Goal: Information Seeking & Learning: Learn about a topic

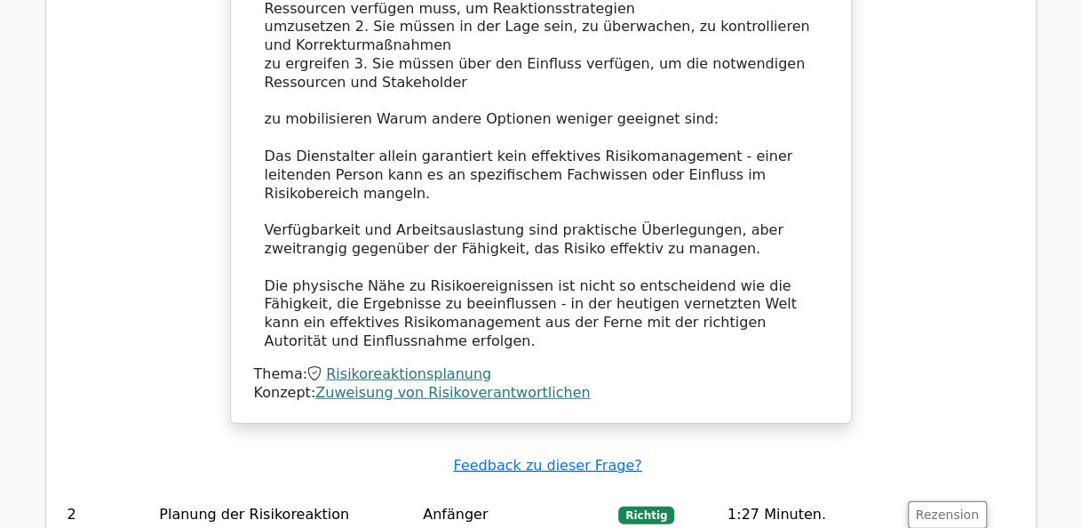
scroll to position [2043, 0]
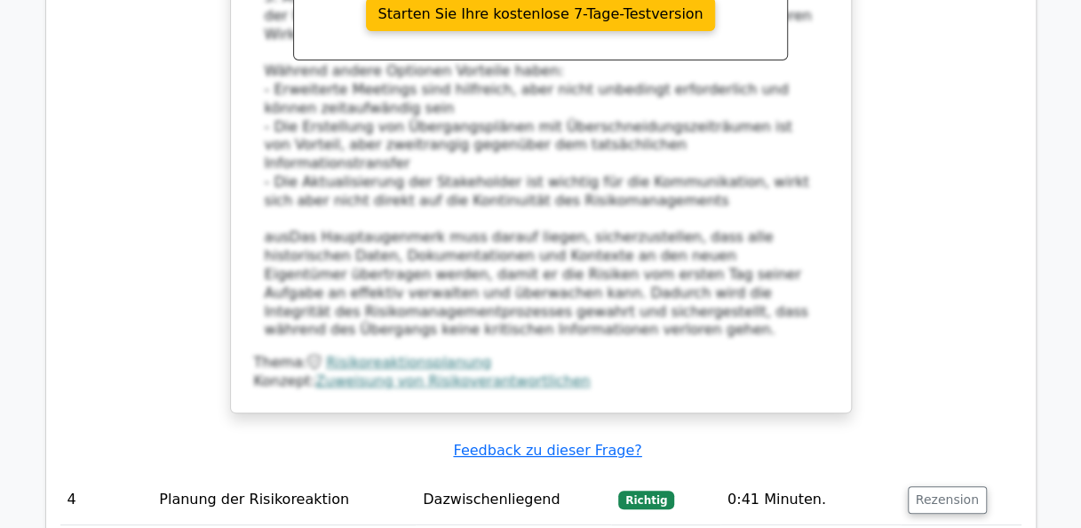
scroll to position [3287, 0]
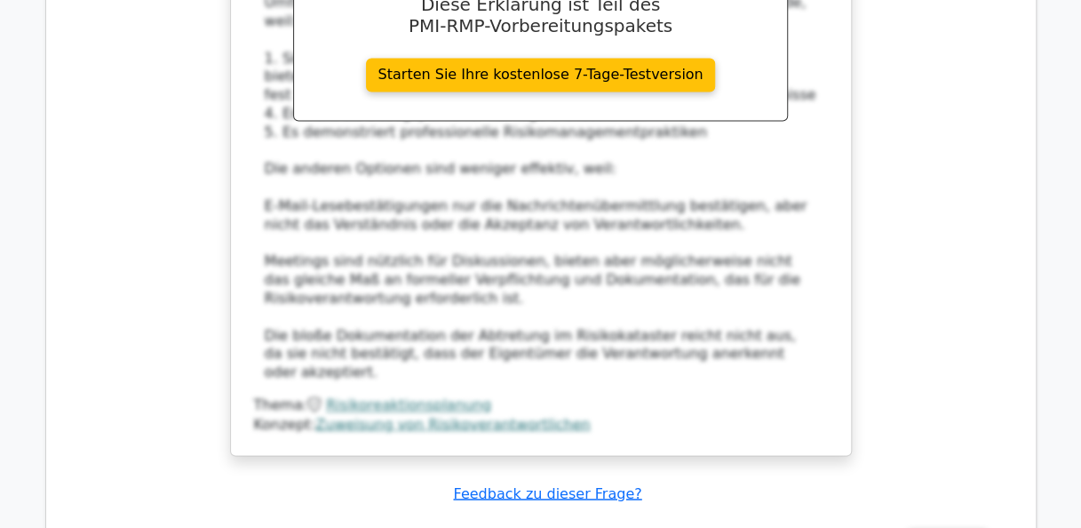
scroll to position [4442, 0]
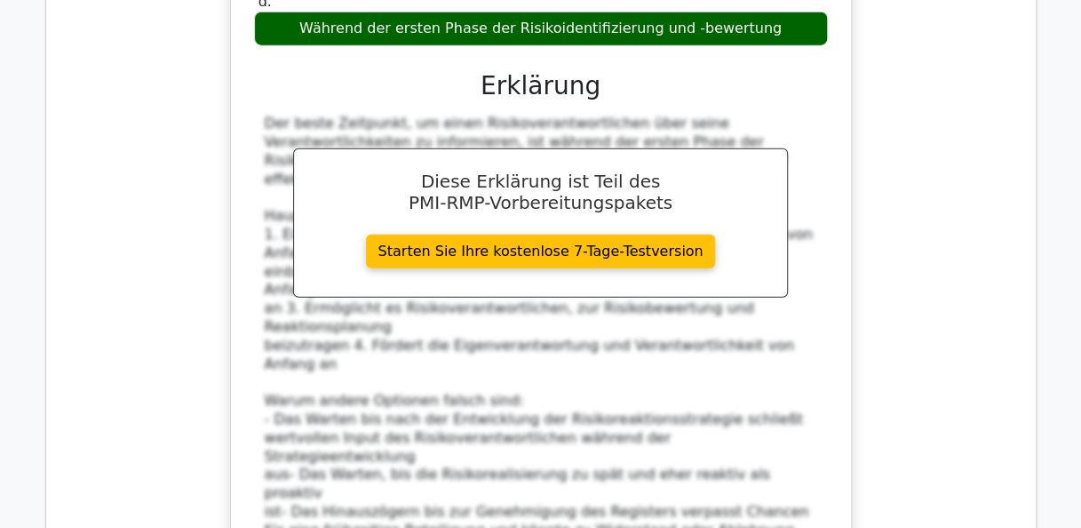
scroll to position [5331, 0]
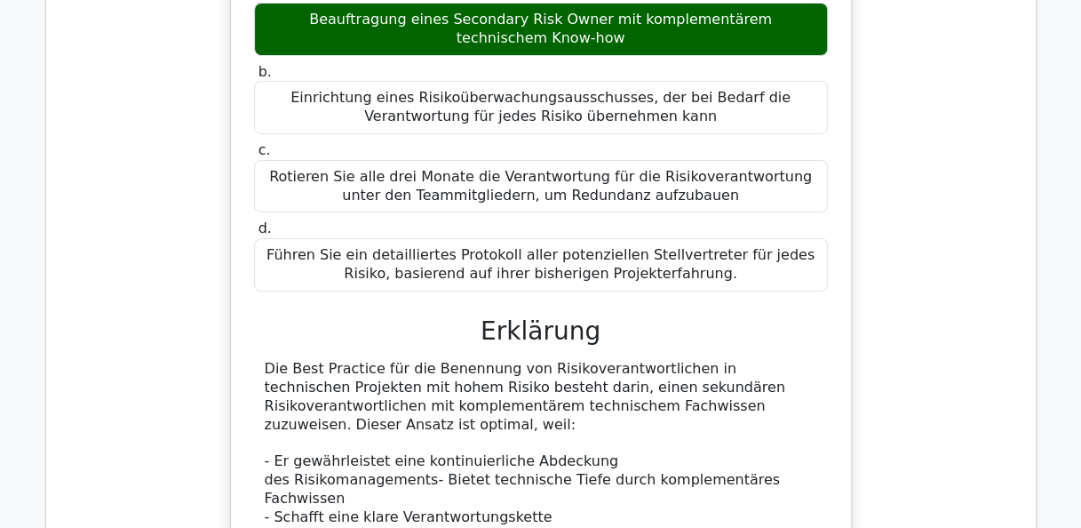
scroll to position [6575, 0]
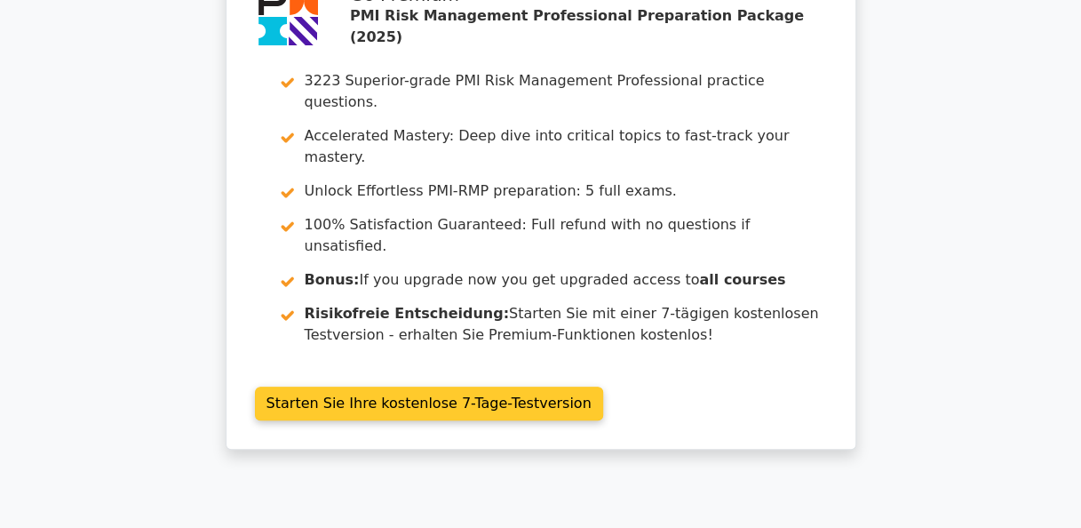
scroll to position [0, 0]
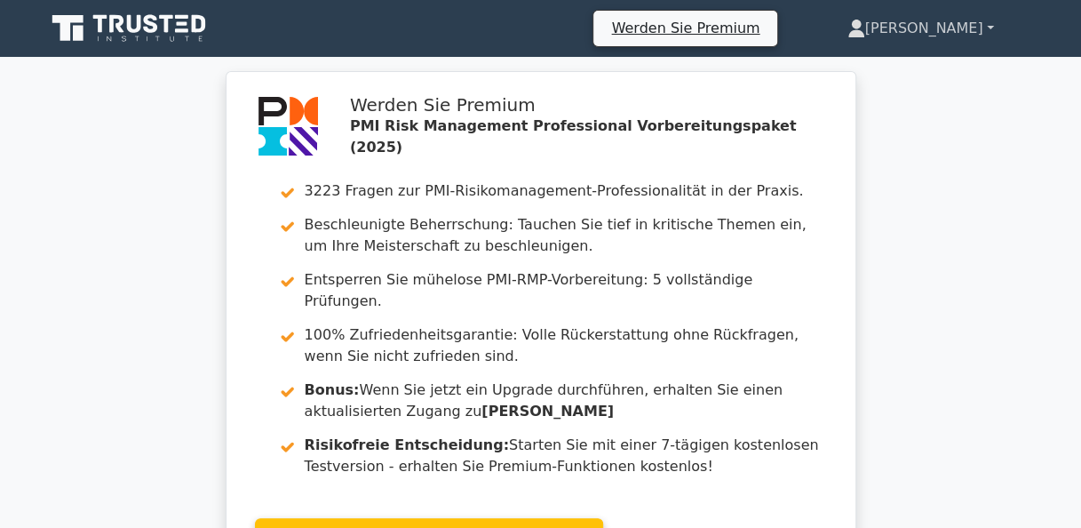
click at [997, 27] on link "[PERSON_NAME]" at bounding box center [921, 29] width 232 height 36
click at [981, 28] on font "[PERSON_NAME]" at bounding box center [924, 28] width 118 height 17
click at [959, 25] on font "[PERSON_NAME]" at bounding box center [924, 28] width 118 height 17
click at [864, 33] on icon at bounding box center [856, 33] width 16 height 7
click at [960, 34] on font "[PERSON_NAME]" at bounding box center [924, 28] width 118 height 17
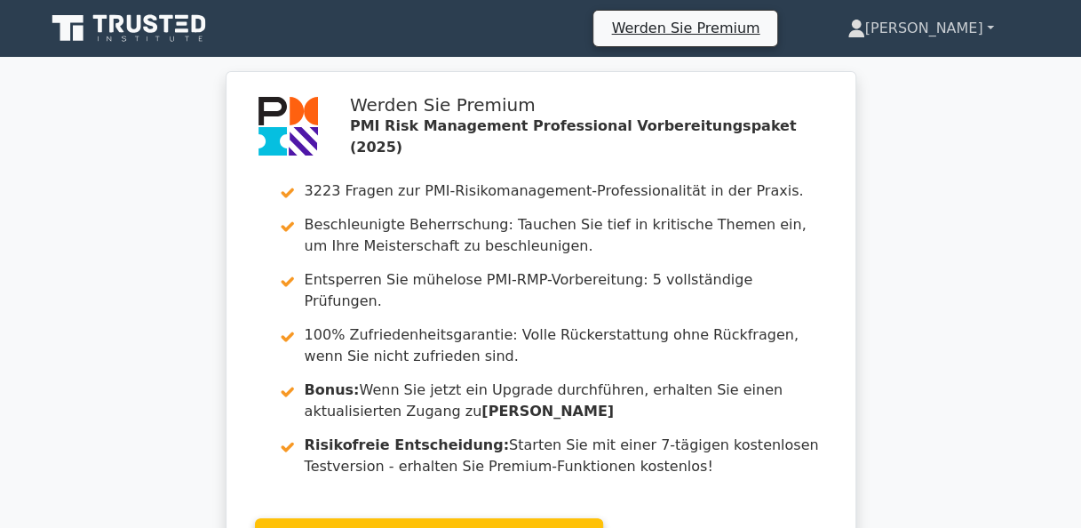
click at [993, 27] on link "[PERSON_NAME]" at bounding box center [921, 29] width 232 height 36
click at [992, 27] on link "[PERSON_NAME]" at bounding box center [921, 29] width 232 height 36
click at [770, 31] on link "Werden Sie Premium" at bounding box center [686, 28] width 170 height 24
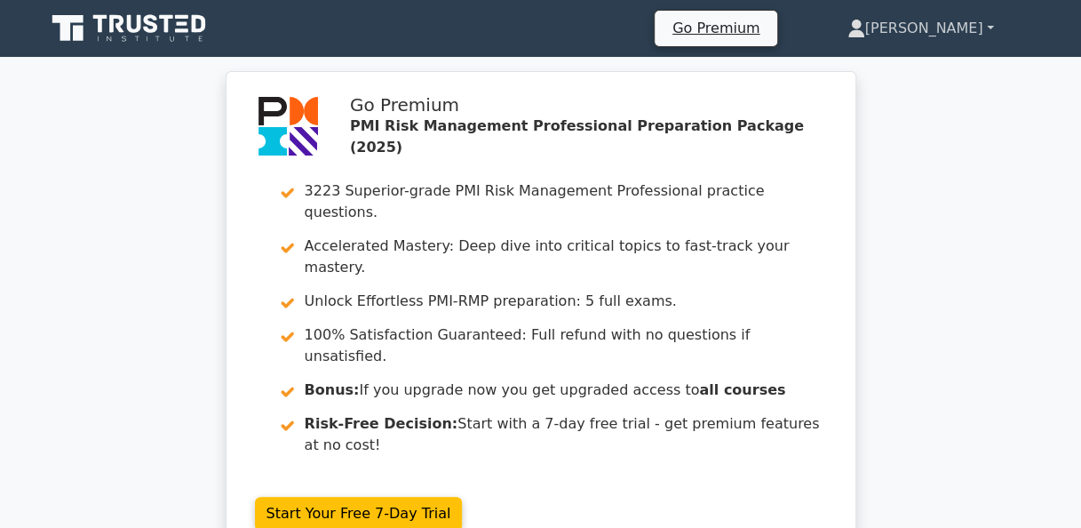
click at [965, 32] on link "[PERSON_NAME]" at bounding box center [921, 29] width 232 height 36
click at [900, 195] on div "Go Premium PMI Risk Management Professional Preparation Package (2025) 3223 Sup…" at bounding box center [540, 326] width 1081 height 510
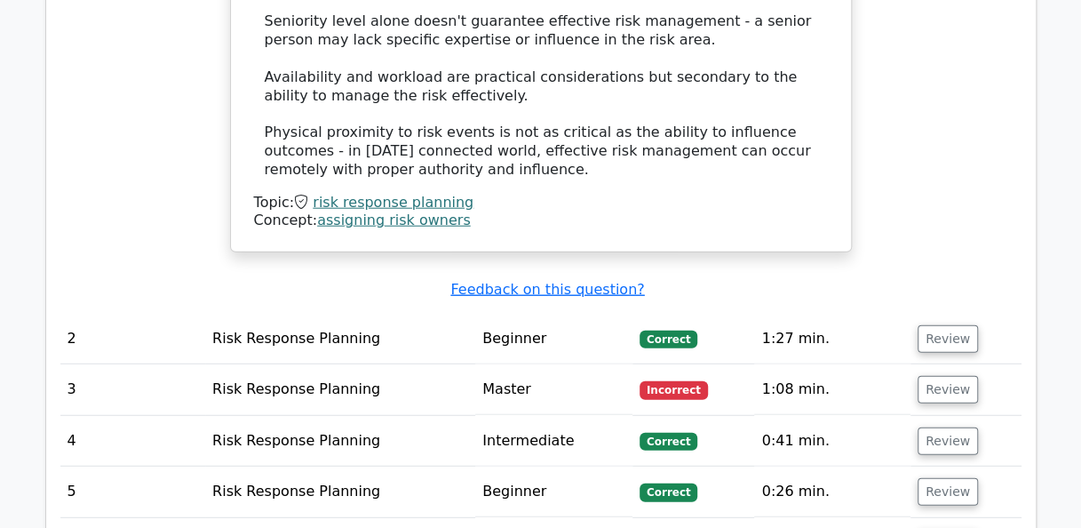
scroll to position [2043, 0]
click at [691, 382] on span "Incorrect" at bounding box center [674, 391] width 68 height 18
click at [950, 377] on button "Review" at bounding box center [948, 391] width 60 height 28
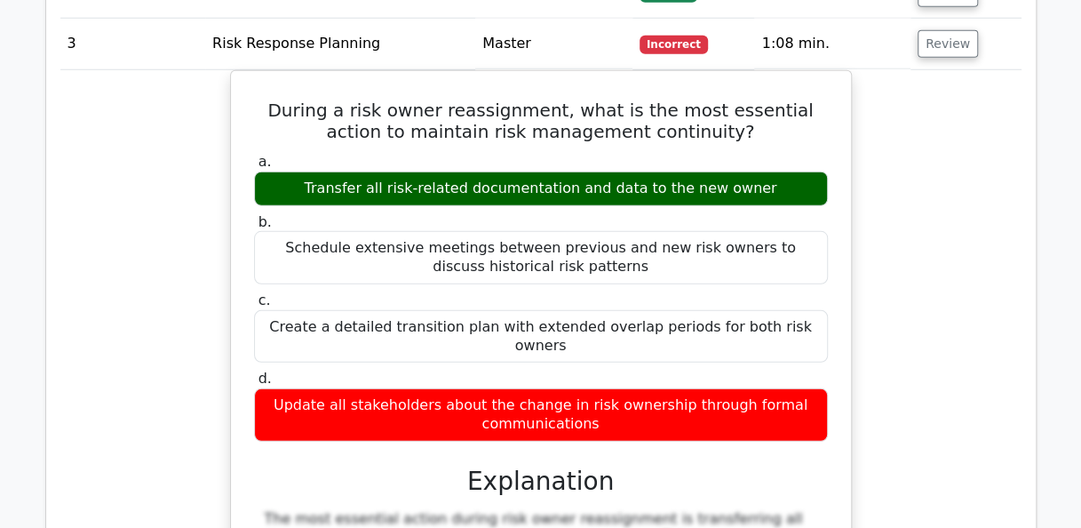
scroll to position [2310, 0]
